Goal: Task Accomplishment & Management: Use online tool/utility

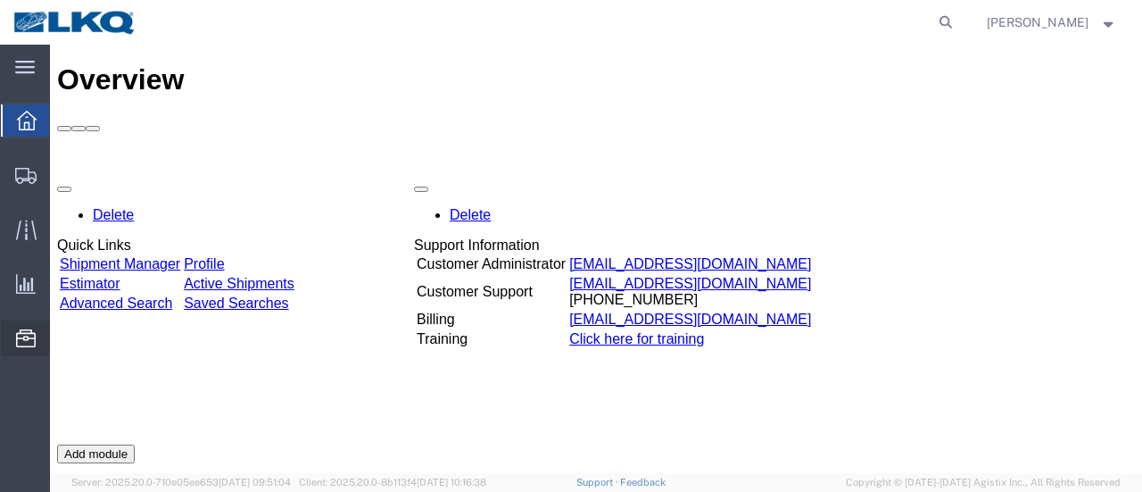
click at [0, 0] on span "Location Appointment" at bounding box center [0, 0] width 0 height 0
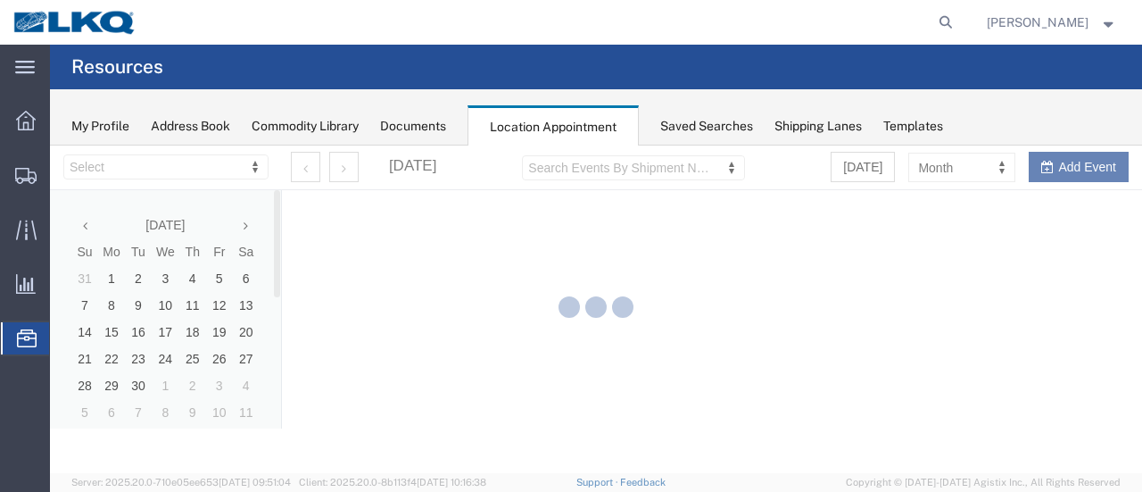
select select "28712"
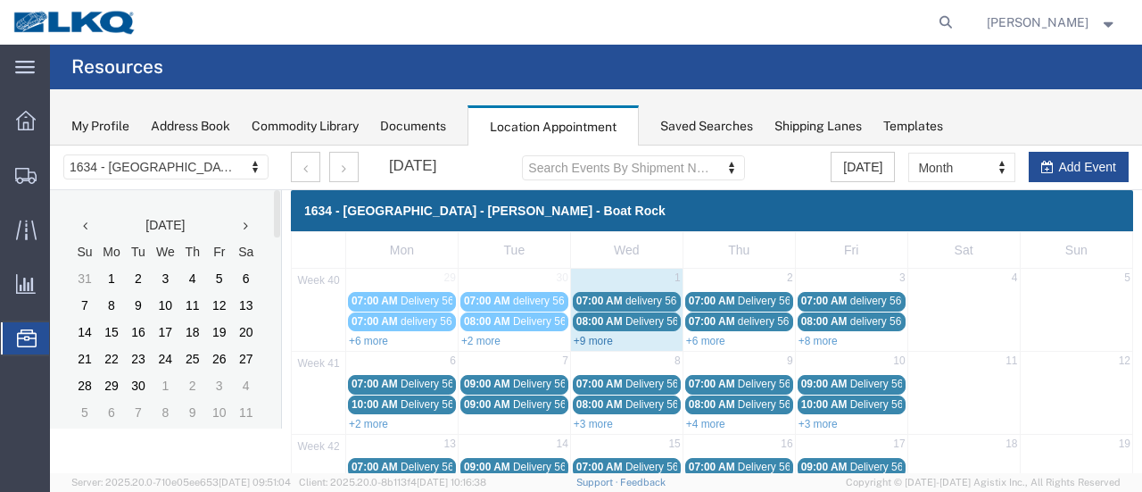
click at [587, 338] on link "+9 more" at bounding box center [593, 341] width 39 height 12
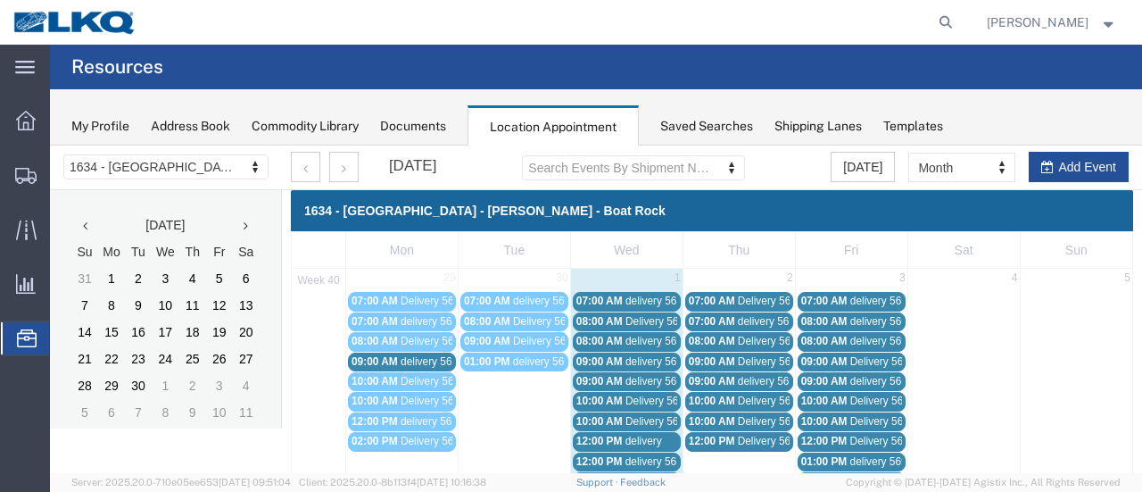
click at [659, 301] on span "delivery 56936517" at bounding box center [668, 300] width 87 height 12
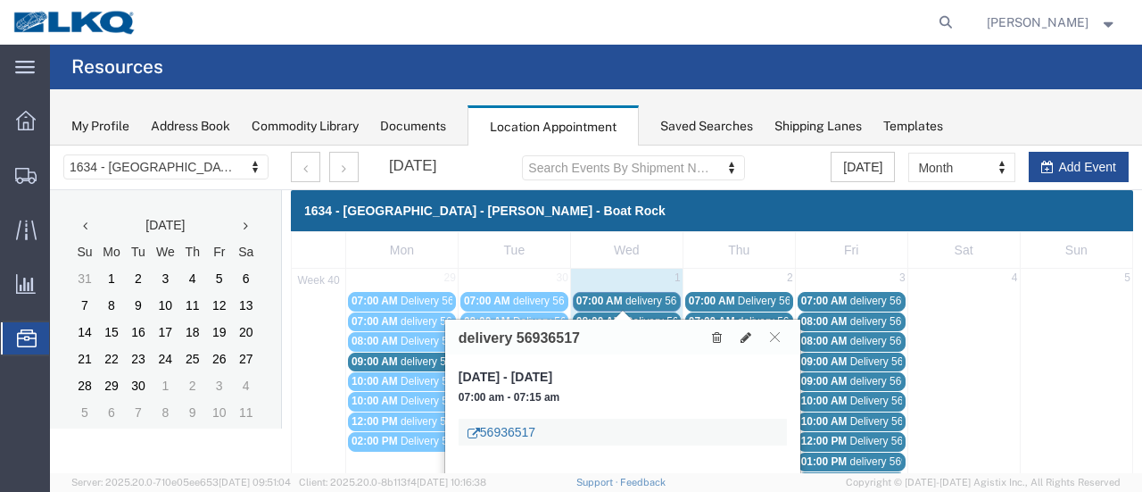
click at [513, 424] on link "56936517" at bounding box center [502, 432] width 68 height 18
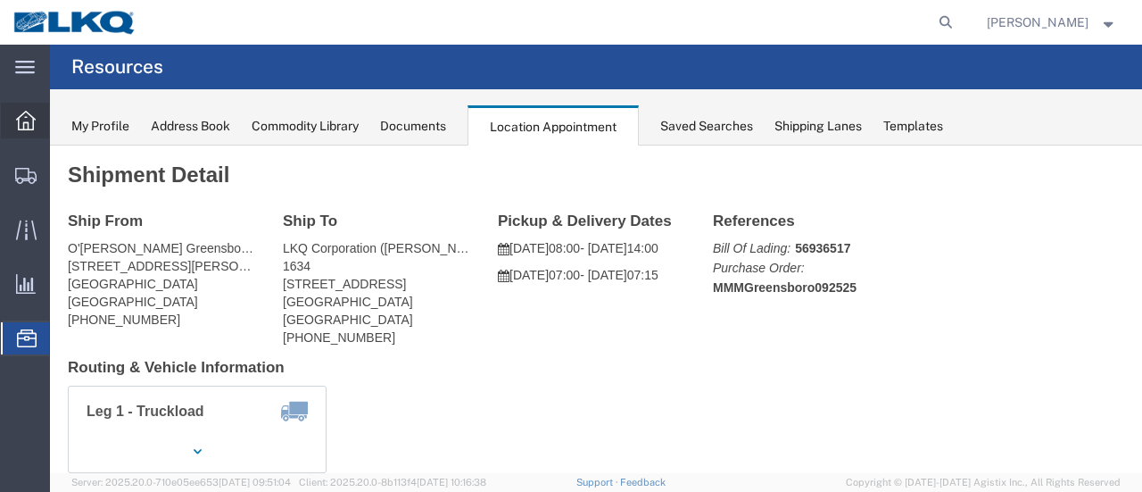
click at [25, 117] on icon at bounding box center [26, 121] width 20 height 20
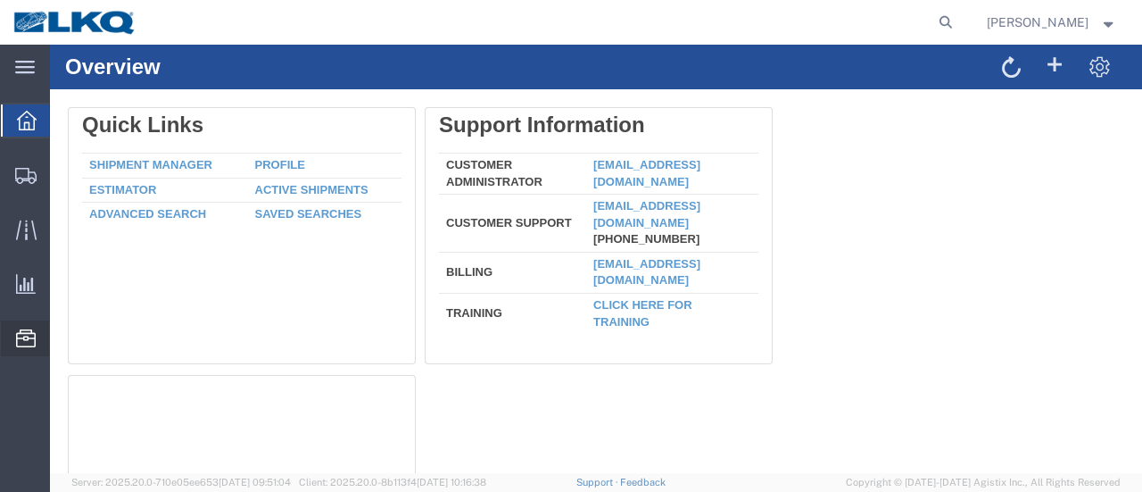
click at [0, 0] on span "Location Appointment" at bounding box center [0, 0] width 0 height 0
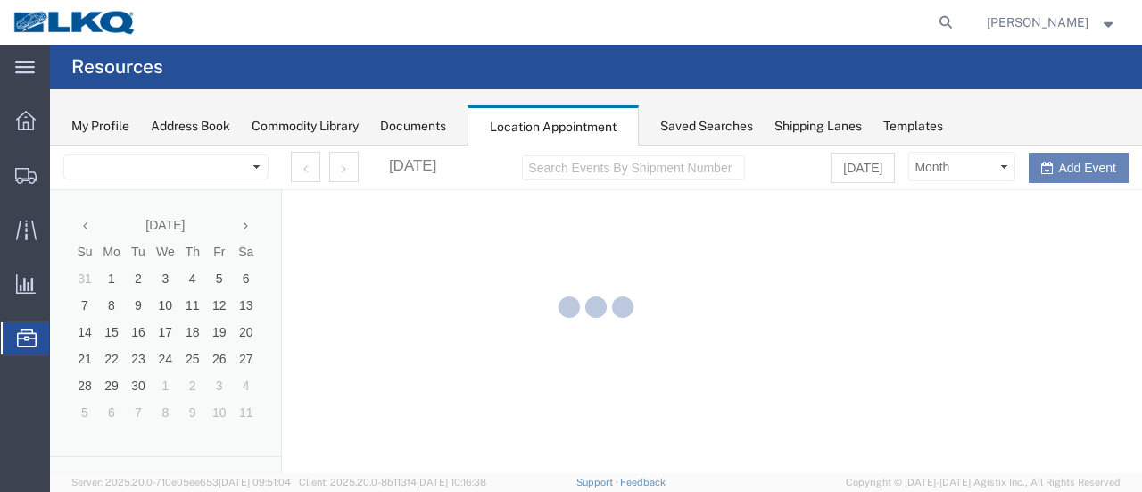
select select "28712"
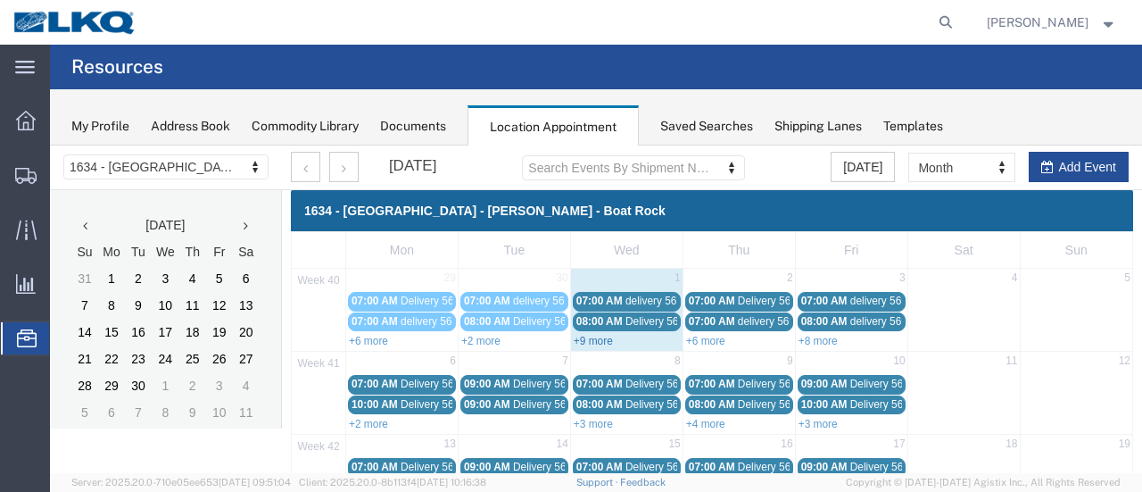
click at [583, 341] on link "+9 more" at bounding box center [593, 341] width 39 height 12
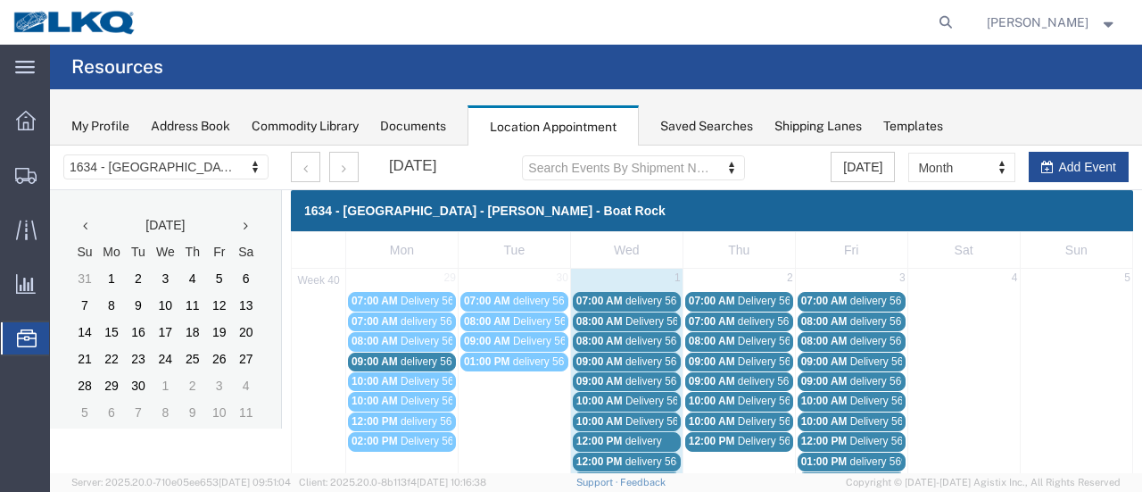
click at [650, 302] on span "delivery 56936517" at bounding box center [668, 300] width 87 height 12
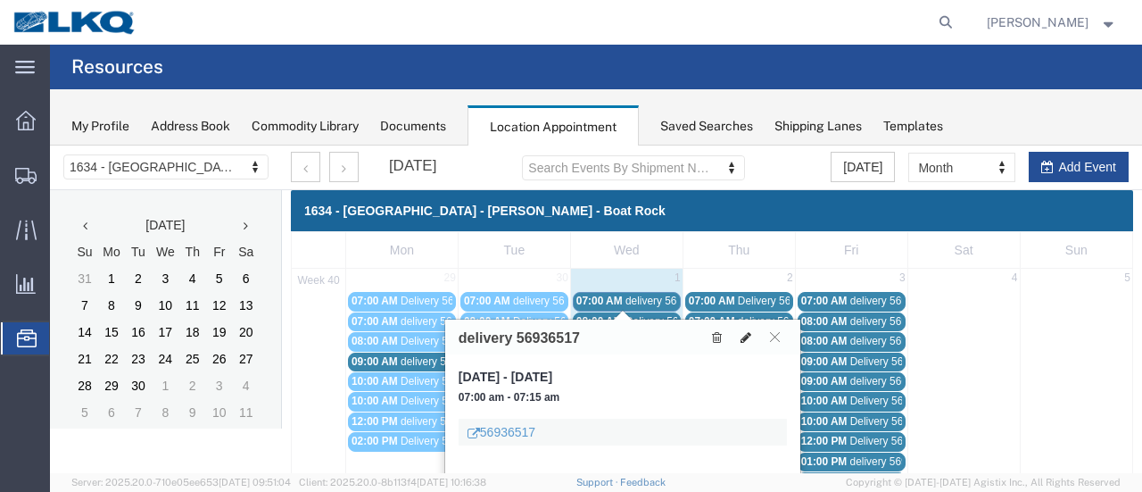
click at [748, 333] on icon at bounding box center [746, 337] width 11 height 12
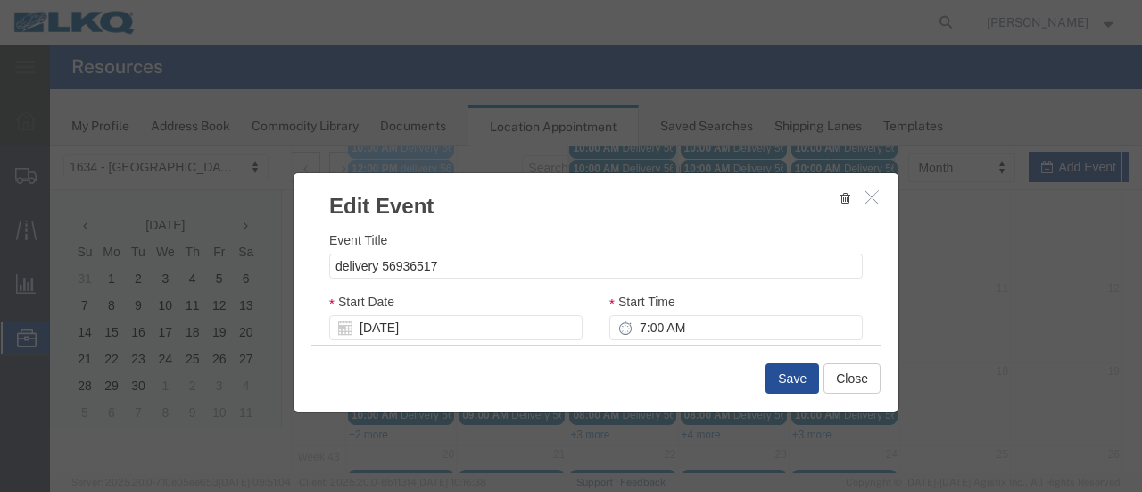
scroll to position [268, 0]
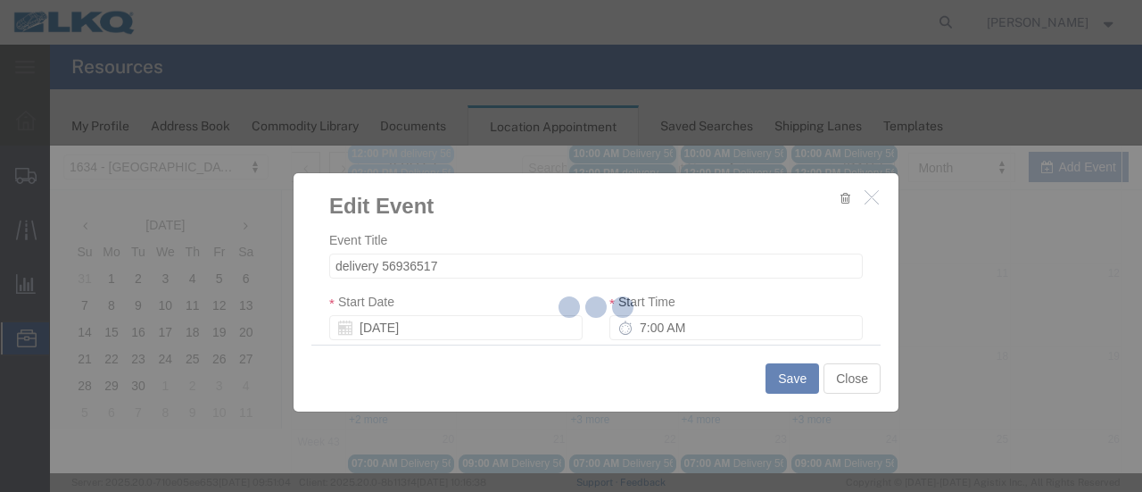
select select
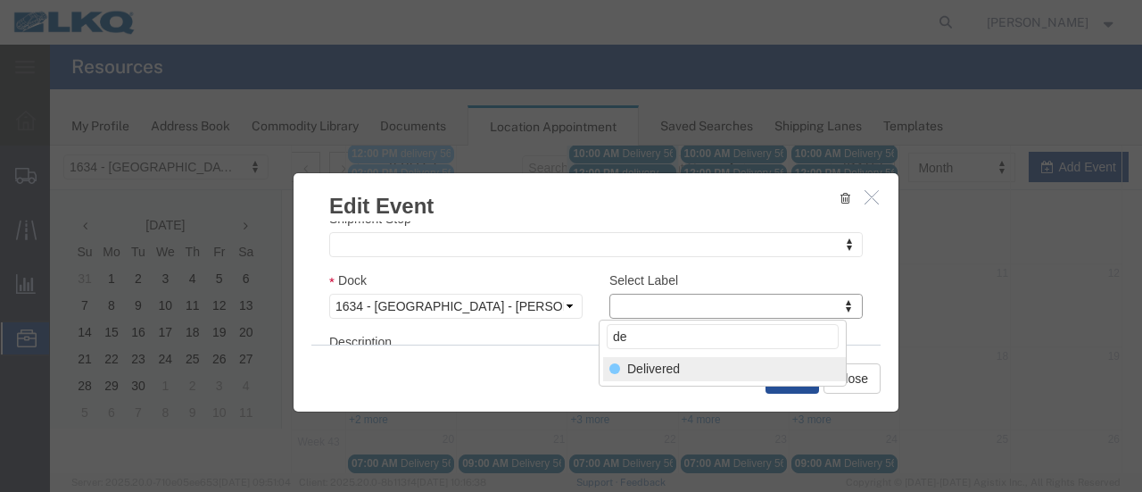
type input "de"
select select "40"
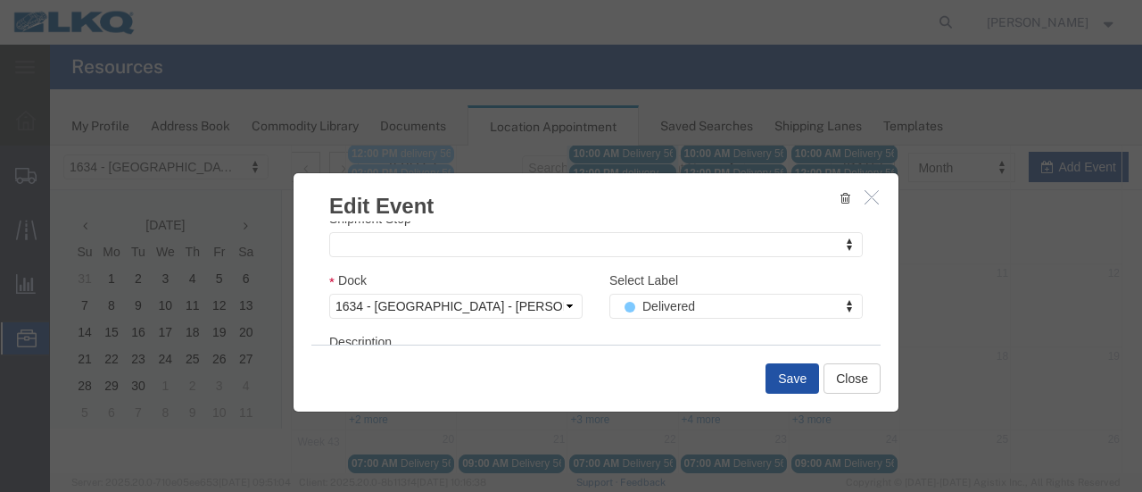
click at [792, 375] on button "Save" at bounding box center [793, 378] width 54 height 30
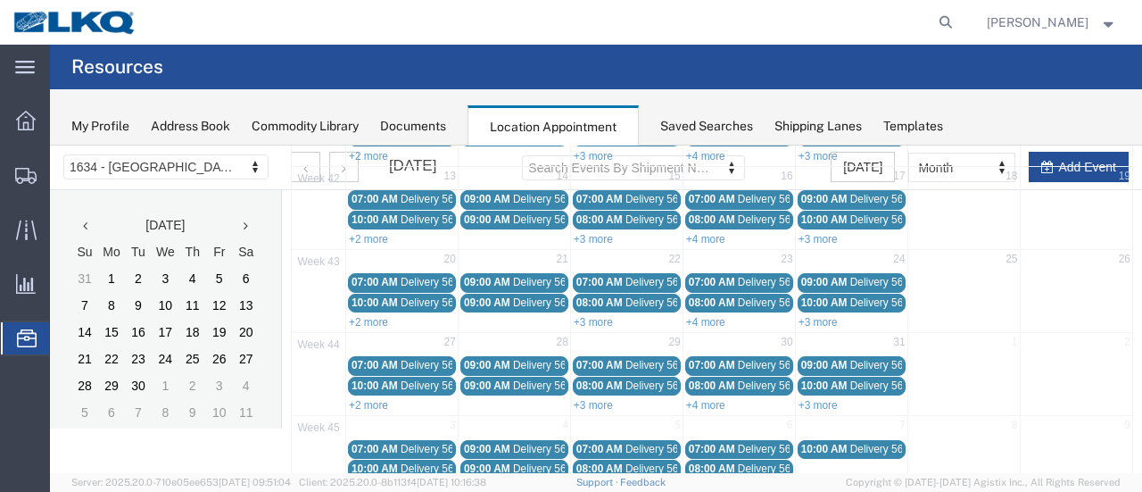
scroll to position [114, 0]
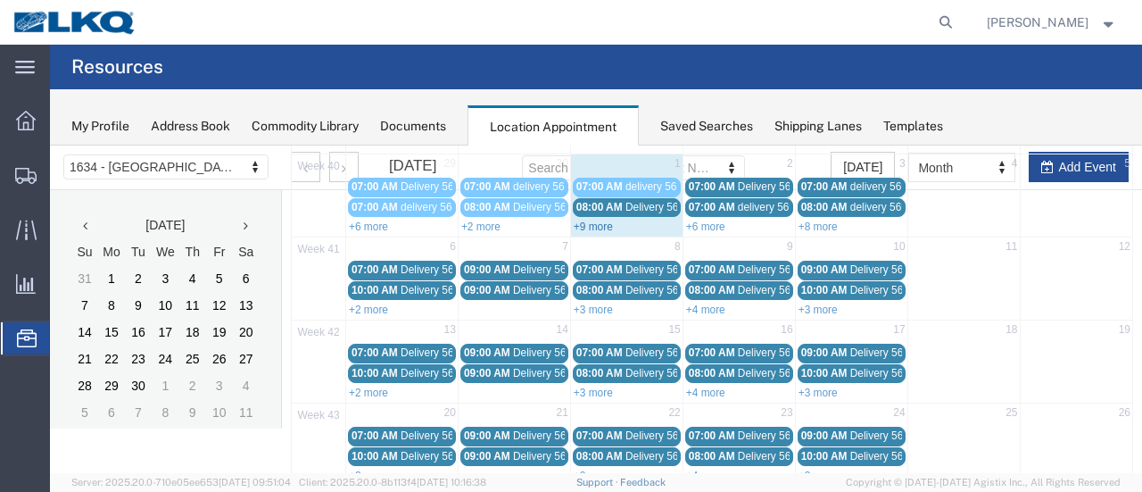
click at [582, 223] on link "+9 more" at bounding box center [593, 226] width 39 height 12
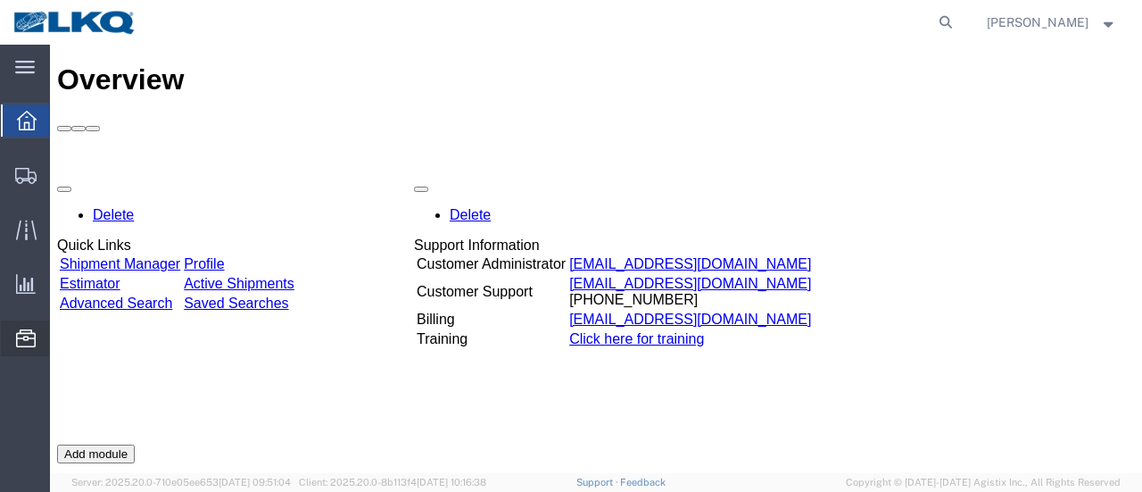
click at [0, 0] on span "Location Appointment" at bounding box center [0, 0] width 0 height 0
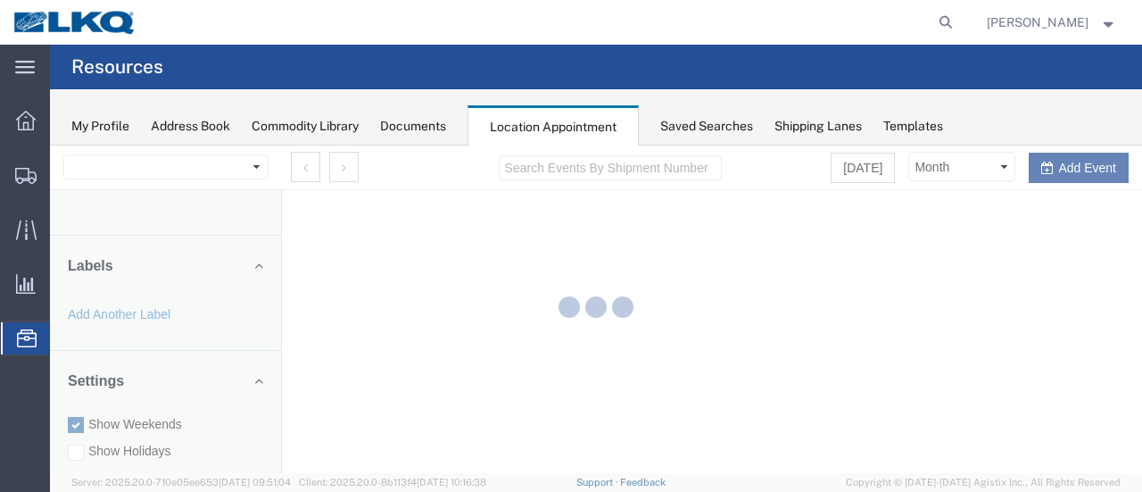
select select "28712"
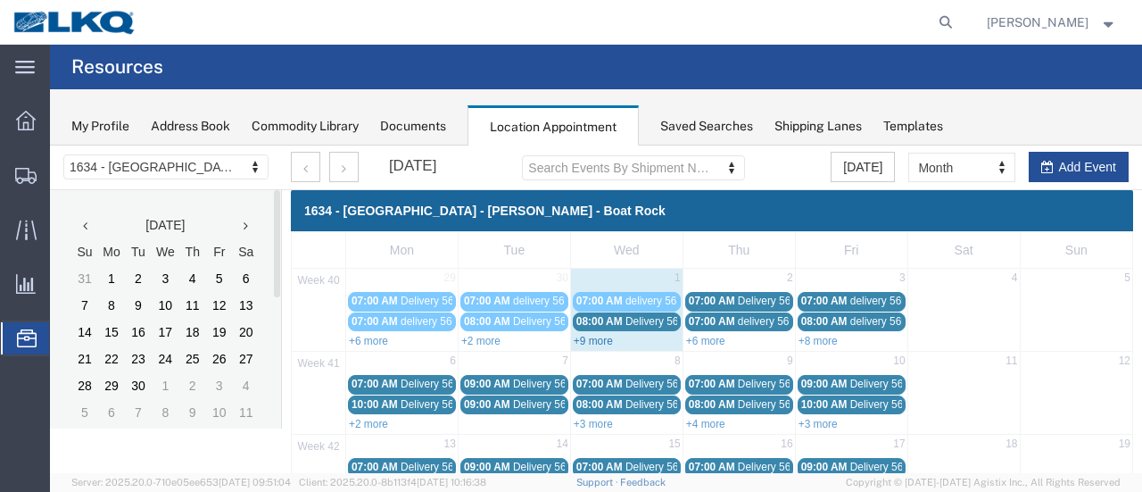
click at [585, 336] on link "+9 more" at bounding box center [593, 341] width 39 height 12
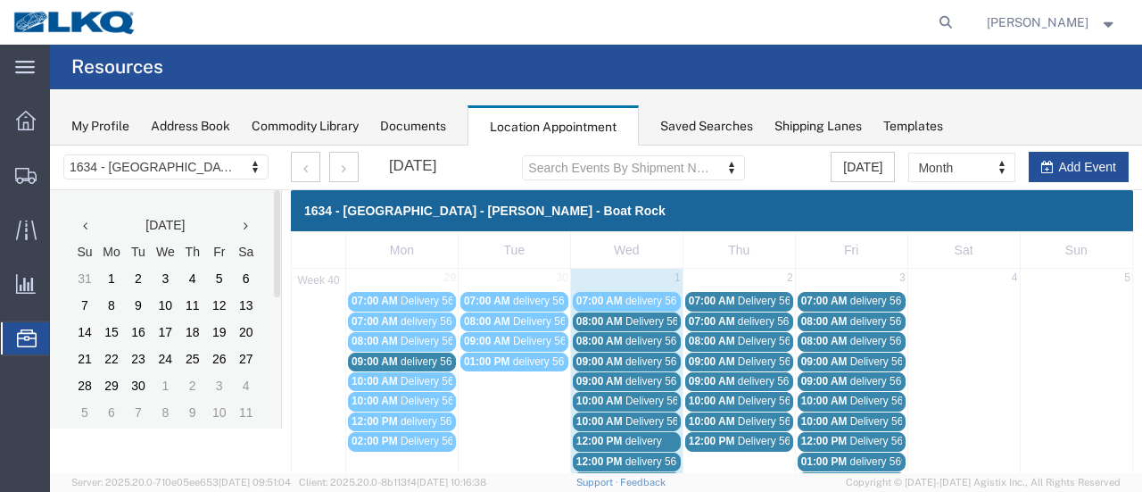
click at [648, 315] on span "Delivery 56607101" at bounding box center [669, 321] width 88 height 12
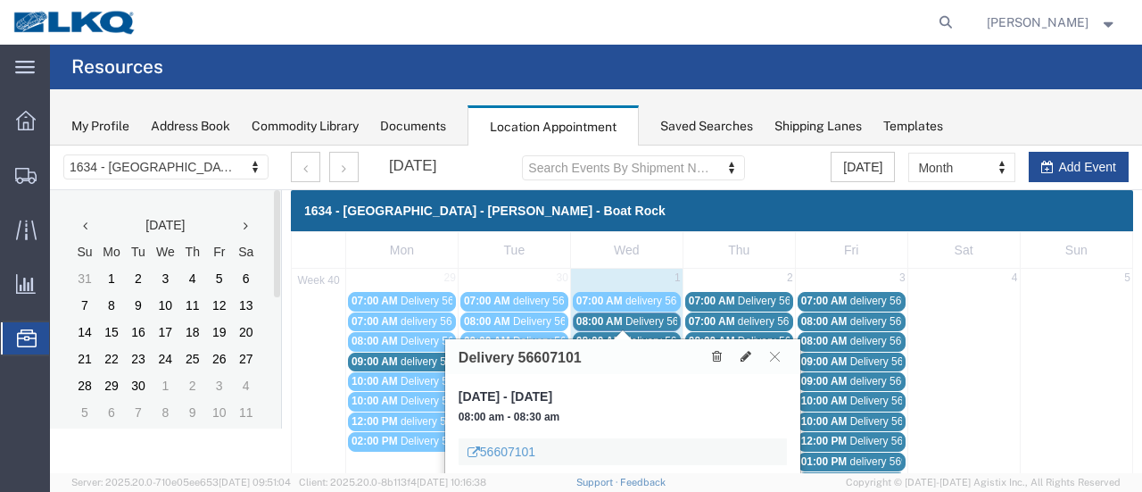
click at [648, 335] on span "delivery 56954321" at bounding box center [668, 341] width 87 height 12
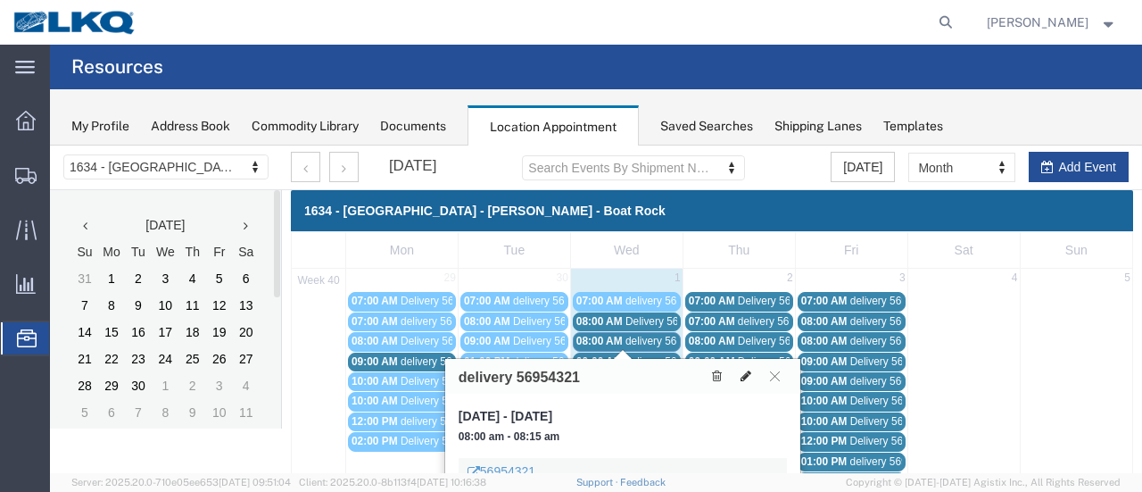
click at [748, 369] on icon at bounding box center [746, 375] width 11 height 12
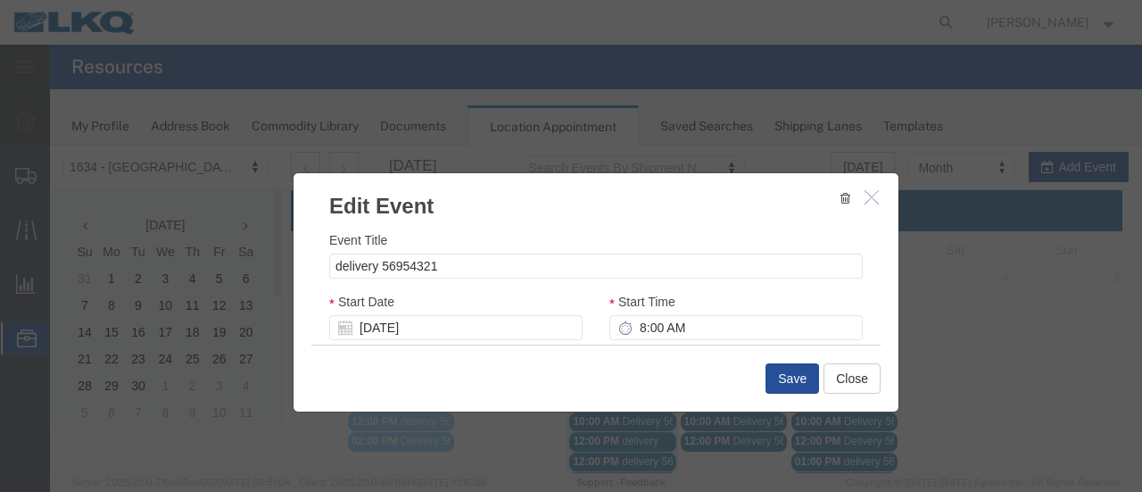
select select
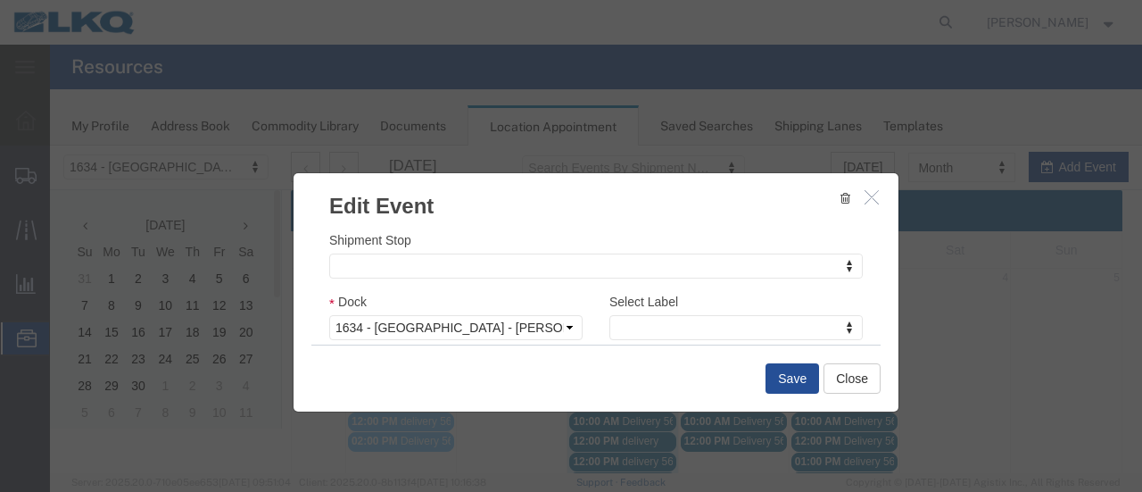
scroll to position [268, 0]
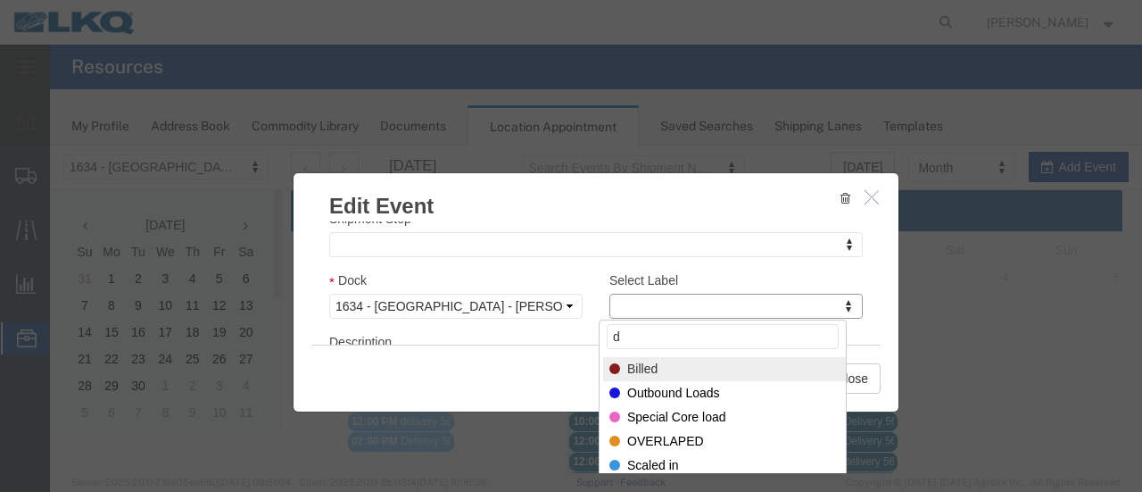
type input "de"
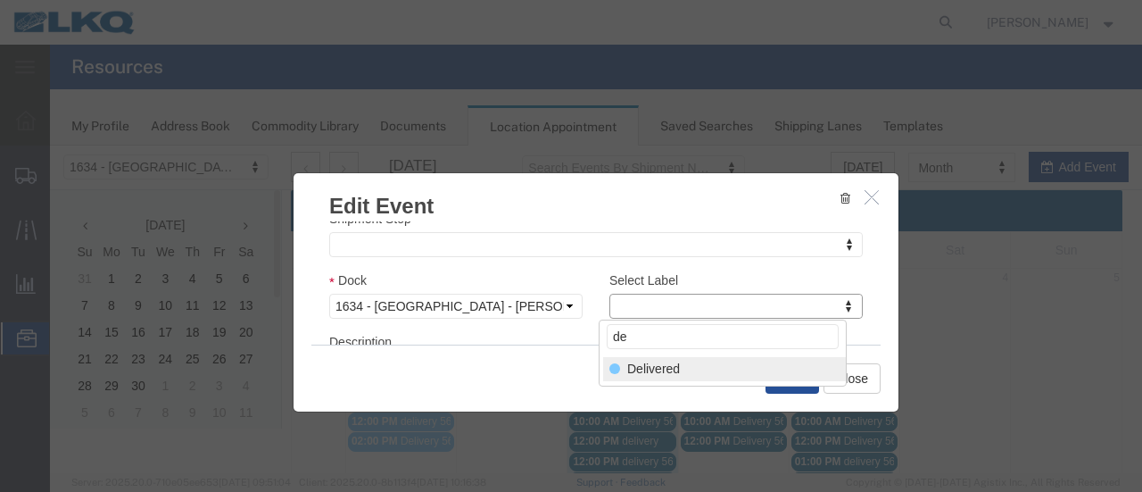
select select "40"
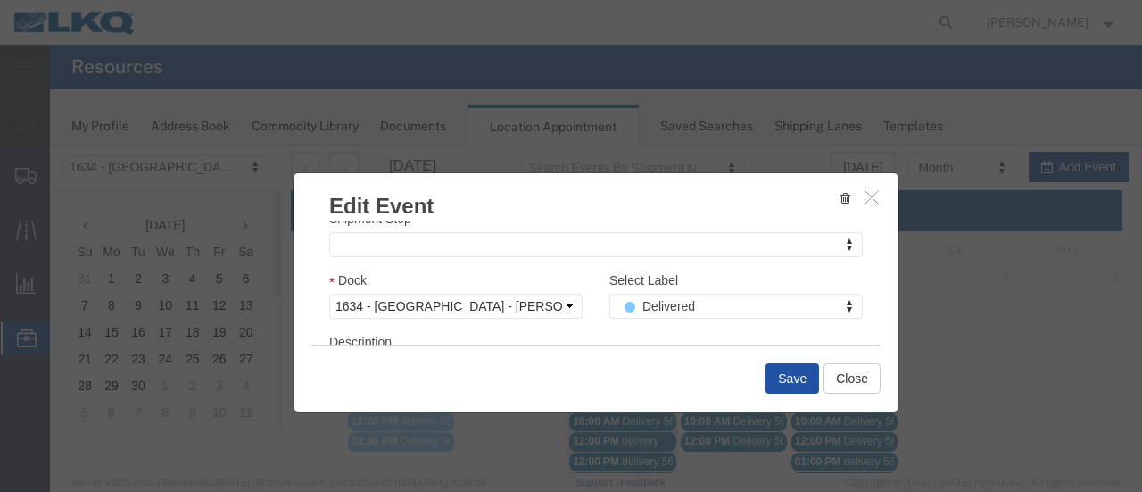
click at [794, 377] on button "Save" at bounding box center [793, 378] width 54 height 30
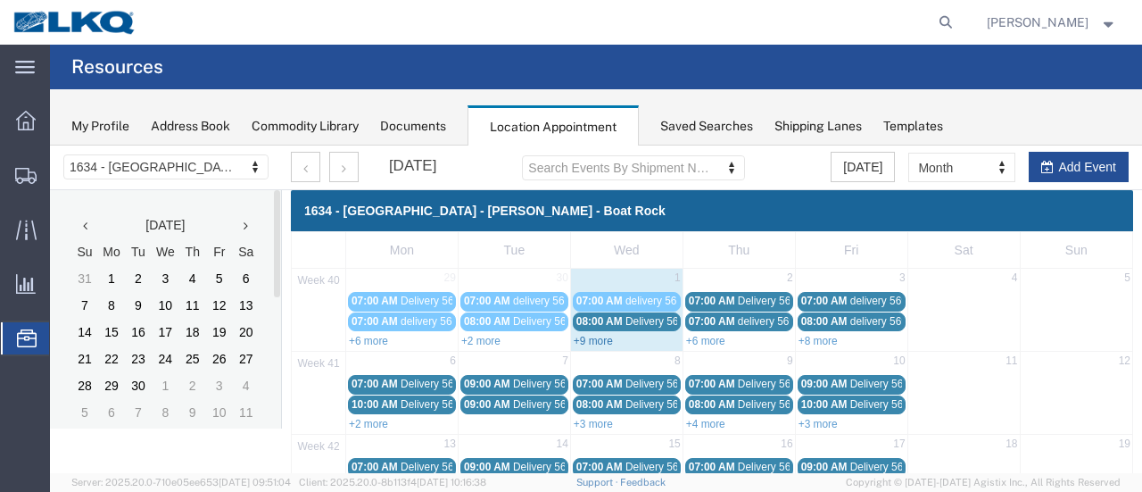
click at [591, 338] on link "+9 more" at bounding box center [593, 341] width 39 height 12
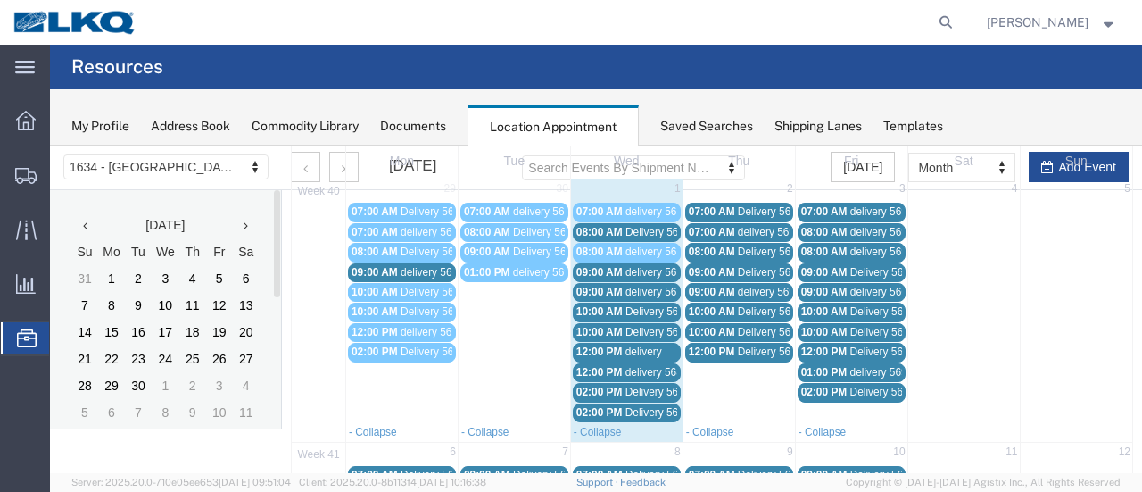
scroll to position [0, 0]
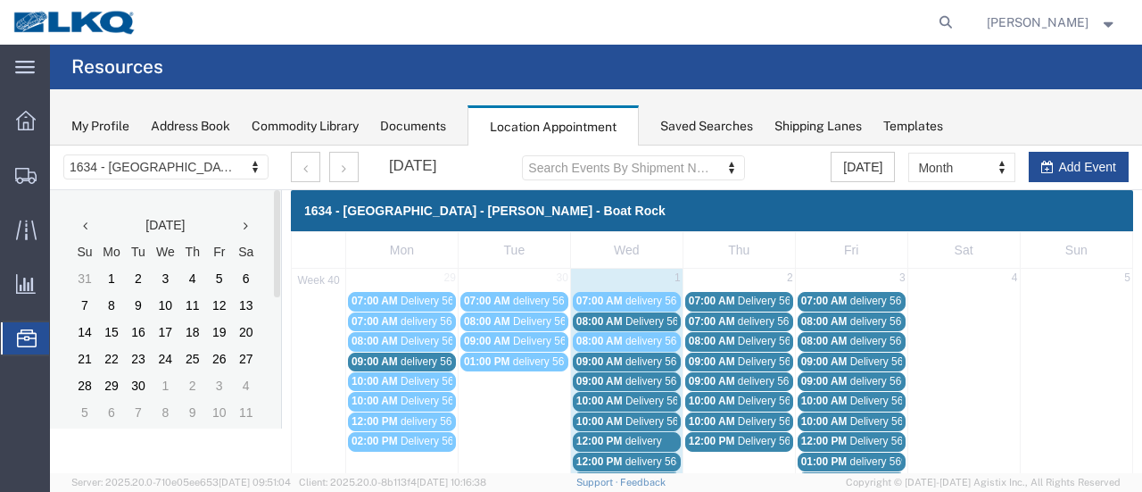
click at [654, 357] on span "delivery 56949045" at bounding box center [668, 361] width 87 height 12
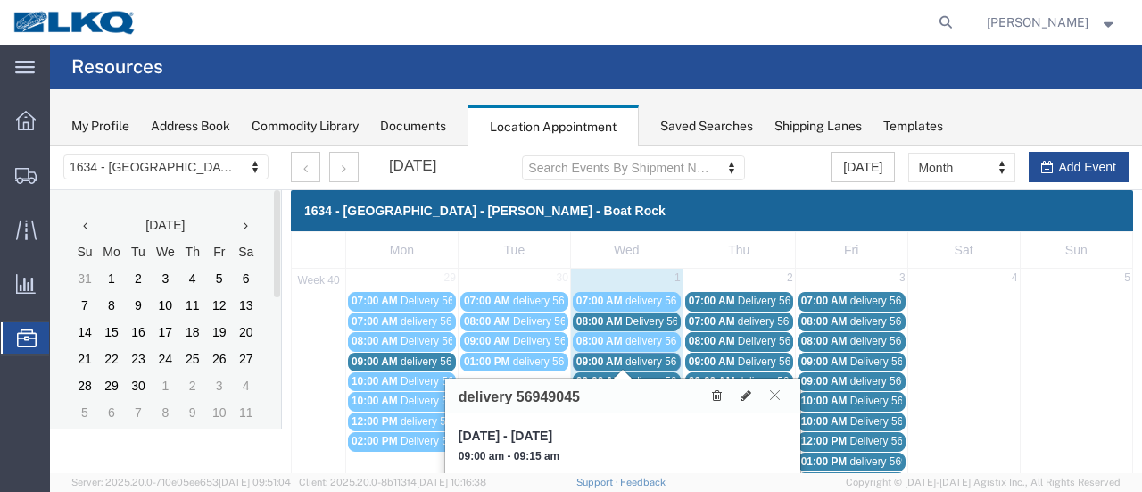
click at [656, 375] on span "delivery 56949641" at bounding box center [668, 381] width 87 height 12
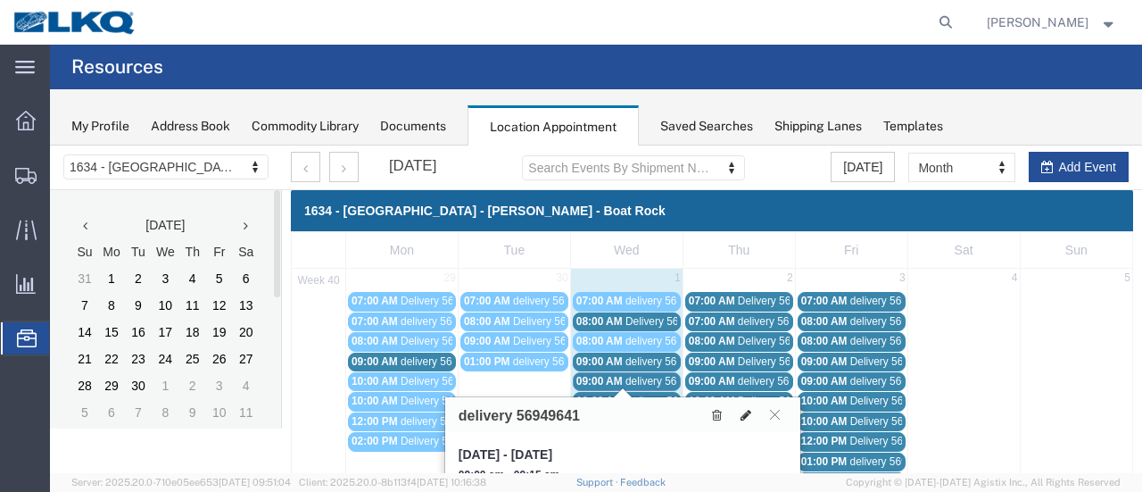
click at [748, 410] on icon at bounding box center [746, 415] width 11 height 12
select select "100"
select select "1"
select select
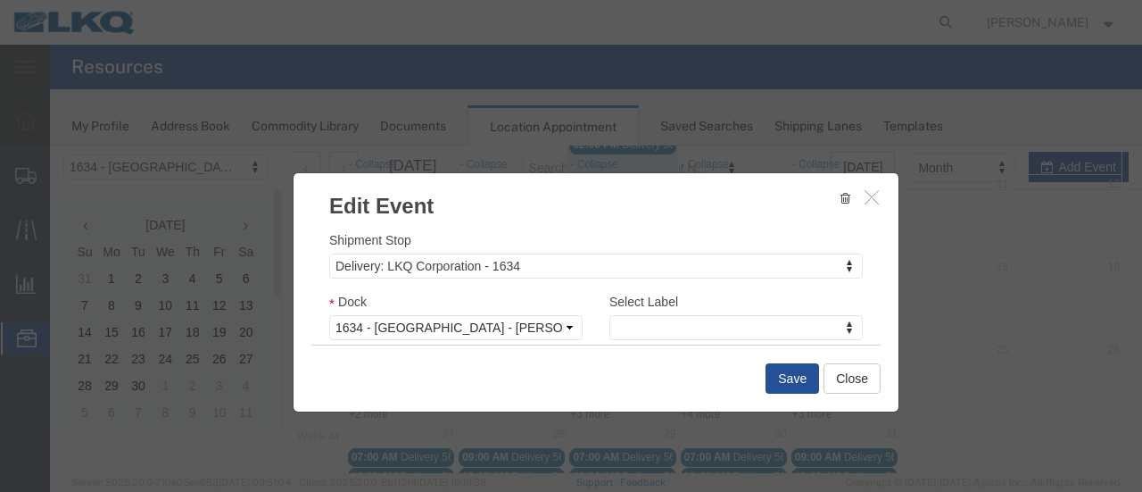
scroll to position [268, 0]
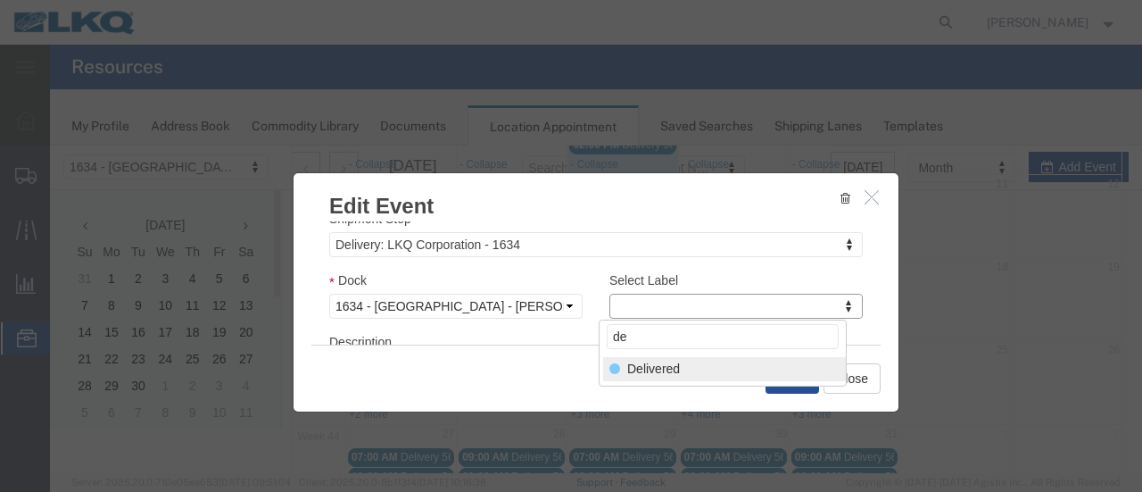
type input "de"
select select "40"
click at [786, 379] on button "Save" at bounding box center [793, 378] width 54 height 30
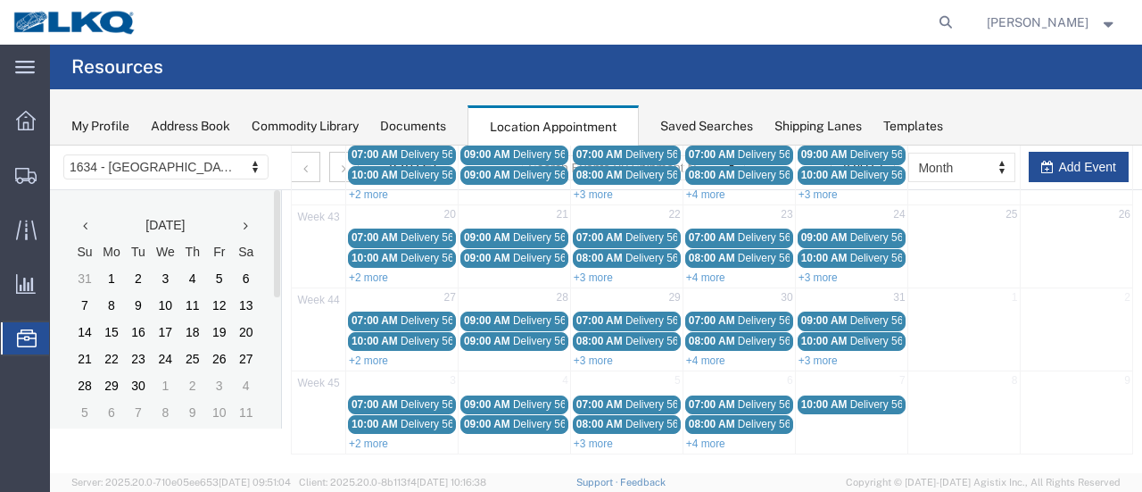
scroll to position [114, 0]
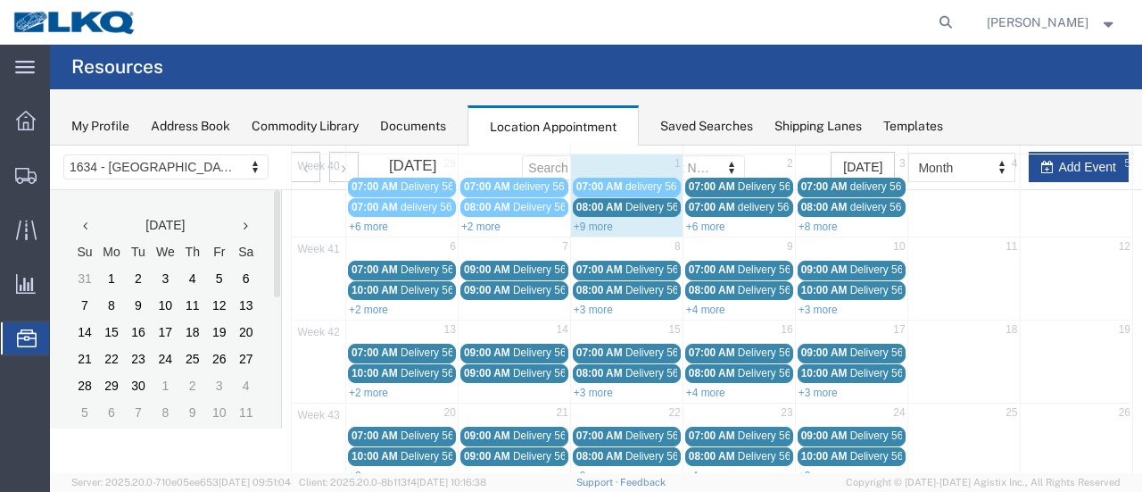
click at [589, 223] on link "+9 more" at bounding box center [593, 226] width 39 height 12
